Goal: Task Accomplishment & Management: Use online tool/utility

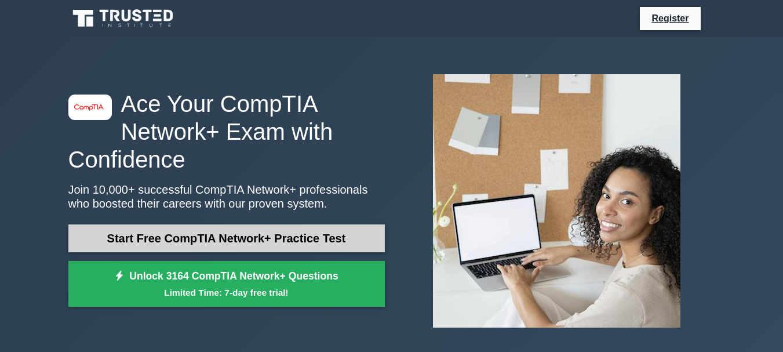
click at [246, 234] on link "Start Free CompTIA Network+ Practice Test" at bounding box center [226, 238] width 316 height 28
click at [163, 242] on link "Start Free CompTIA Network+ Practice Test" at bounding box center [226, 238] width 316 height 28
